Goal: Find contact information: Find contact information

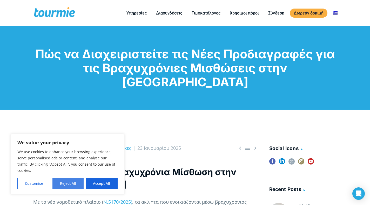
click at [73, 181] on button "Reject All" at bounding box center [67, 183] width 31 height 11
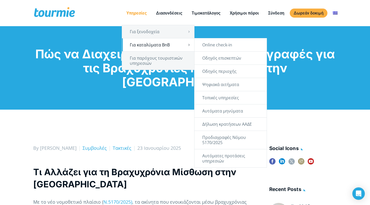
click at [140, 44] on link "Για καταλύματα BnB" at bounding box center [158, 44] width 72 height 13
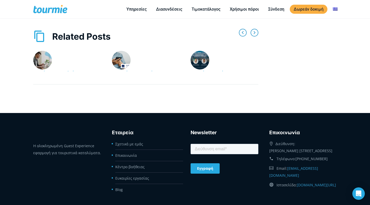
scroll to position [1843, 0]
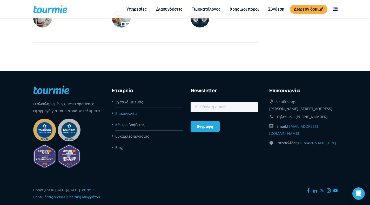
click at [133, 111] on link "Επικοινωνία" at bounding box center [126, 113] width 22 height 5
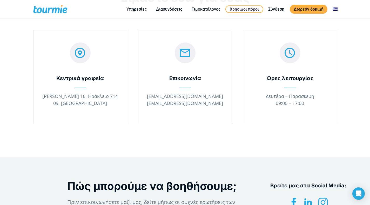
scroll to position [26, 0]
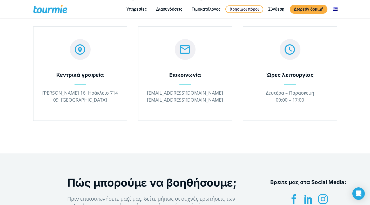
drag, startPoint x: 39, startPoint y: 91, endPoint x: 307, endPoint y: 100, distance: 267.7
click at [307, 100] on div "  Κεντρικά γραφεία [PERSON_NAME] 16, Ηράκλειο 714 09, [GEOGRAPHIC_DATA]   Ε…" at bounding box center [185, 76] width 314 height 101
click at [305, 103] on p "Δευτέρα – Παρασκευή 09:00 – 17:00" at bounding box center [290, 97] width 78 height 14
drag, startPoint x: 308, startPoint y: 100, endPoint x: 40, endPoint y: 95, distance: 268.8
click at [40, 95] on div "  Κεντρικά γραφεία [PERSON_NAME] 16, Ηράκλειο 714 09, [GEOGRAPHIC_DATA]   Ε…" at bounding box center [185, 76] width 314 height 101
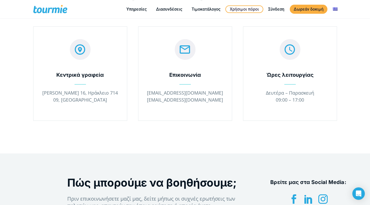
copy div "[PERSON_NAME] 16, Ηράκλειο 714 09, [GEOGRAPHIC_DATA]   Επικοινωνία [EMAIL_ADD…"
